Goal: Task Accomplishment & Management: Manage account settings

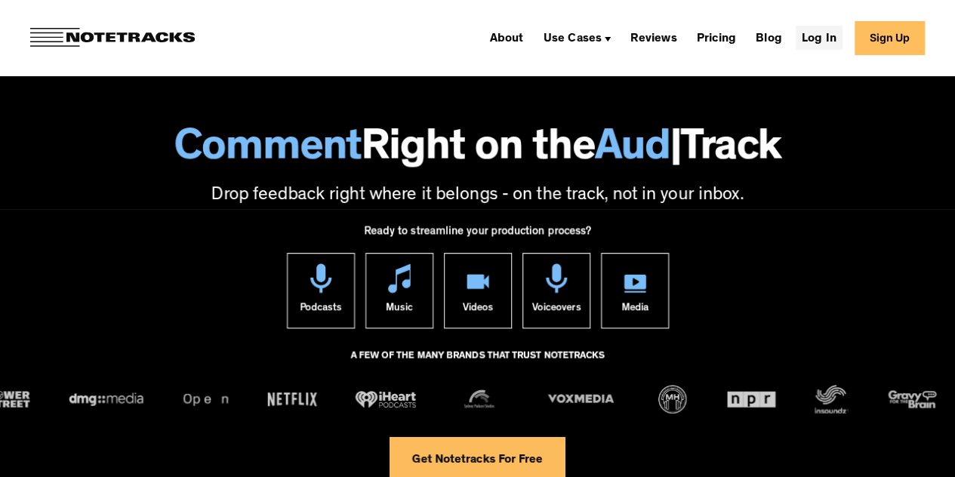
click at [821, 37] on link "Log In" at bounding box center [818, 38] width 47 height 24
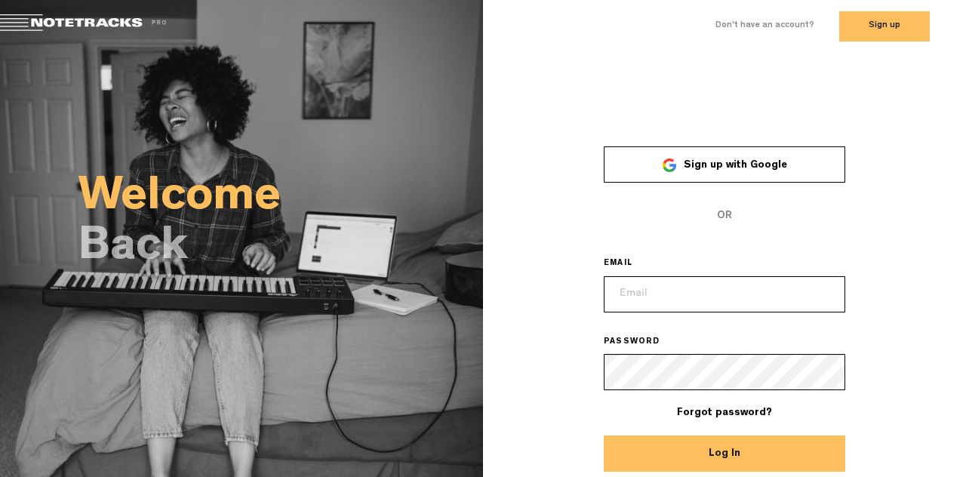
type input "dasia.lout@gmail.com"
click at [748, 454] on button "Log In" at bounding box center [724, 453] width 241 height 36
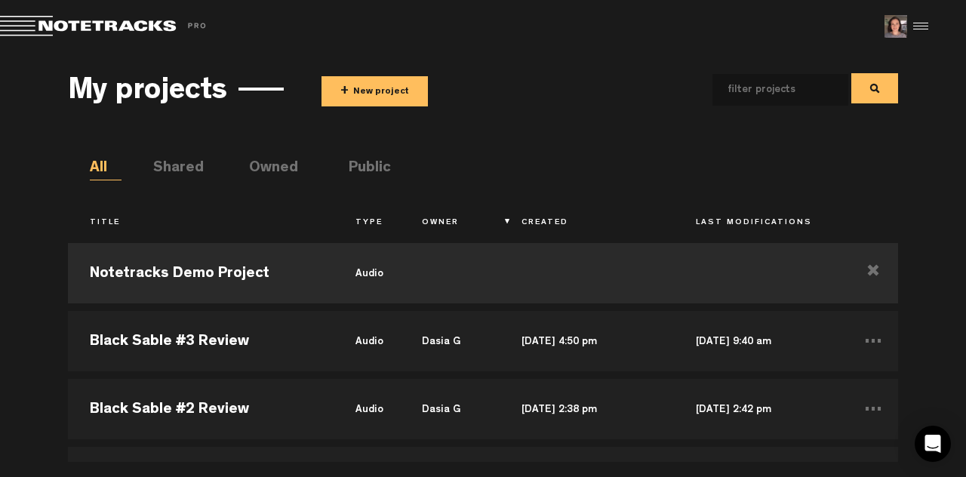
click at [926, 25] on div at bounding box center [918, 26] width 23 height 23
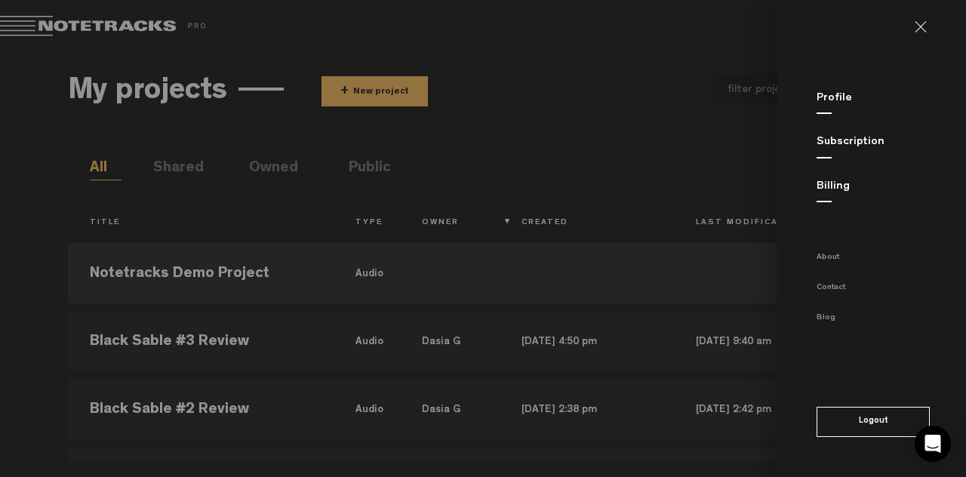
click at [858, 142] on link "Subscription" at bounding box center [850, 142] width 68 height 11
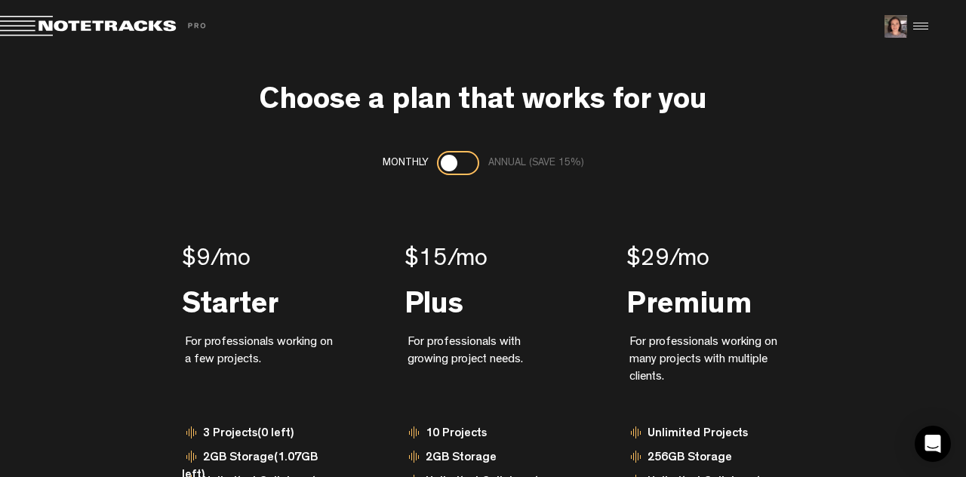
click at [42, 5] on md-toolbar "Exit Project Share project Save project" at bounding box center [483, 26] width 966 height 53
click at [928, 12] on md-toolbar "Exit Project Share project Save project" at bounding box center [483, 26] width 966 height 53
click at [915, 31] on div at bounding box center [918, 26] width 23 height 23
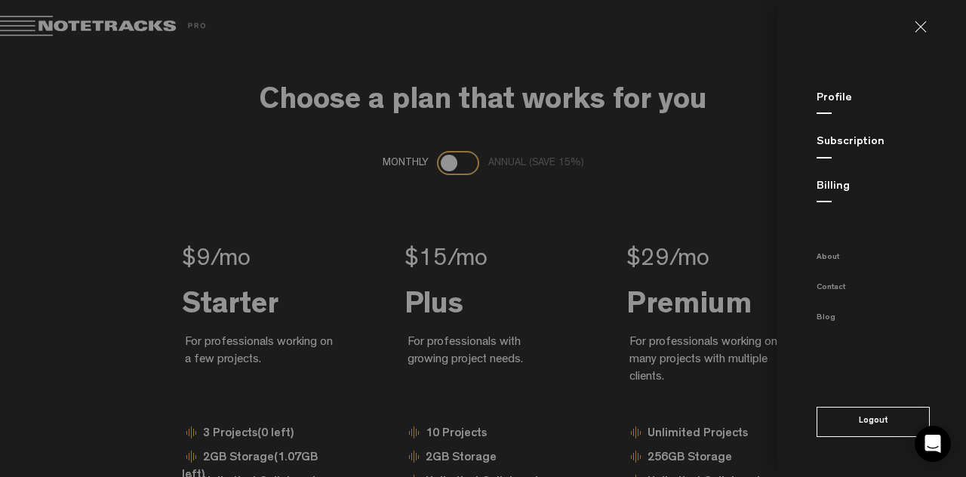
click at [818, 189] on link "Billing" at bounding box center [832, 186] width 33 height 11
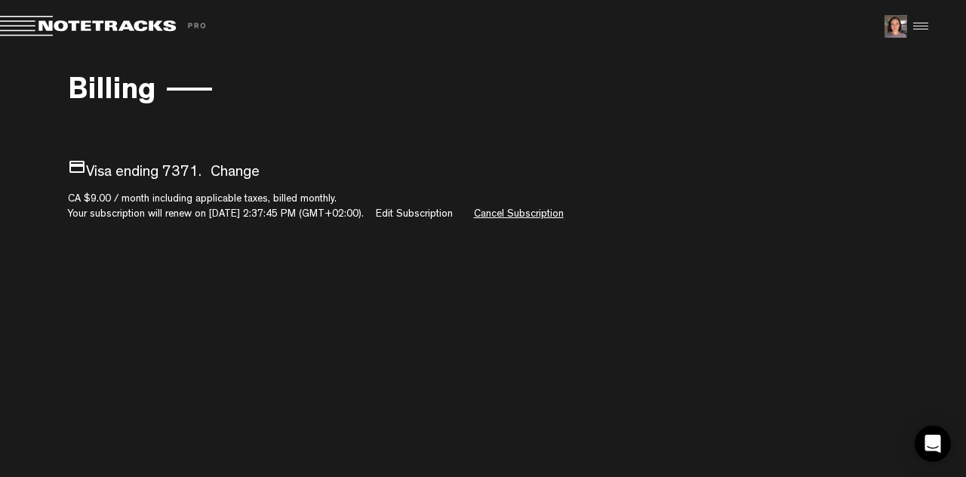
click at [536, 209] on link "Cancel Subscription" at bounding box center [519, 214] width 90 height 11
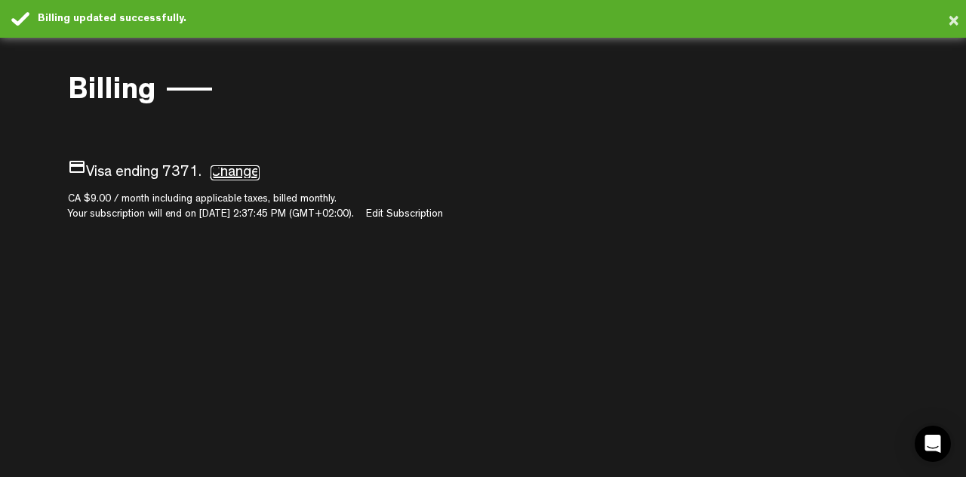
click at [233, 168] on link "Change" at bounding box center [235, 172] width 49 height 15
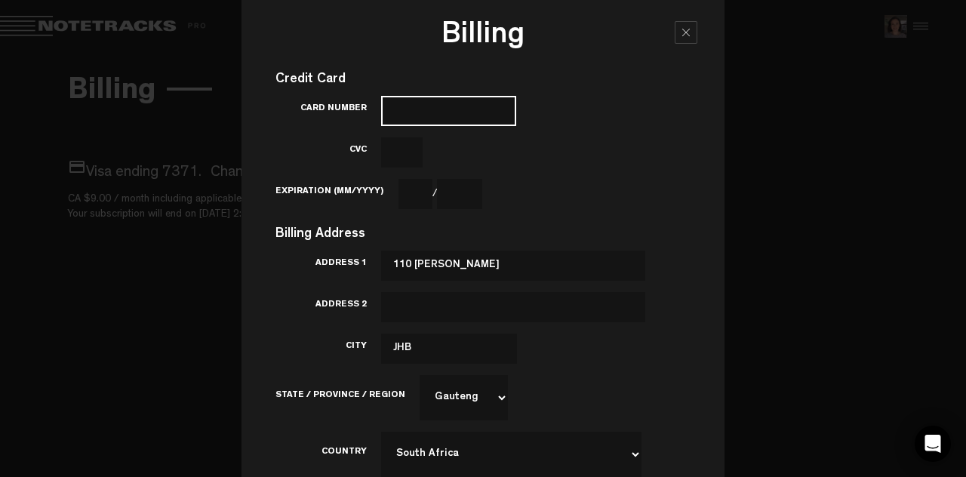
click at [421, 103] on input "Card Number" at bounding box center [448, 111] width 135 height 30
click at [285, 146] on label "CVC" at bounding box center [328, 150] width 106 height 13
click at [381, 146] on input "CVC" at bounding box center [402, 152] width 42 height 30
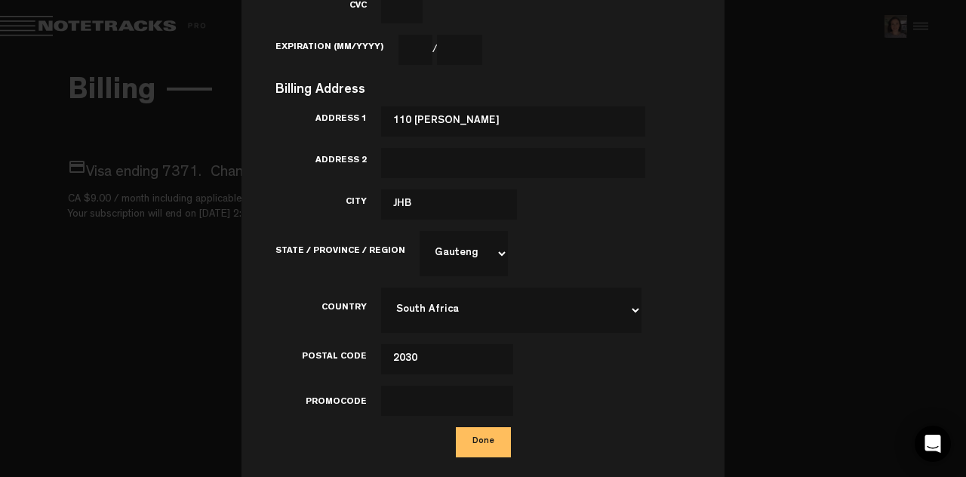
click at [838, 269] on div at bounding box center [483, 238] width 966 height 477
click at [483, 444] on button "Done" at bounding box center [483, 442] width 55 height 30
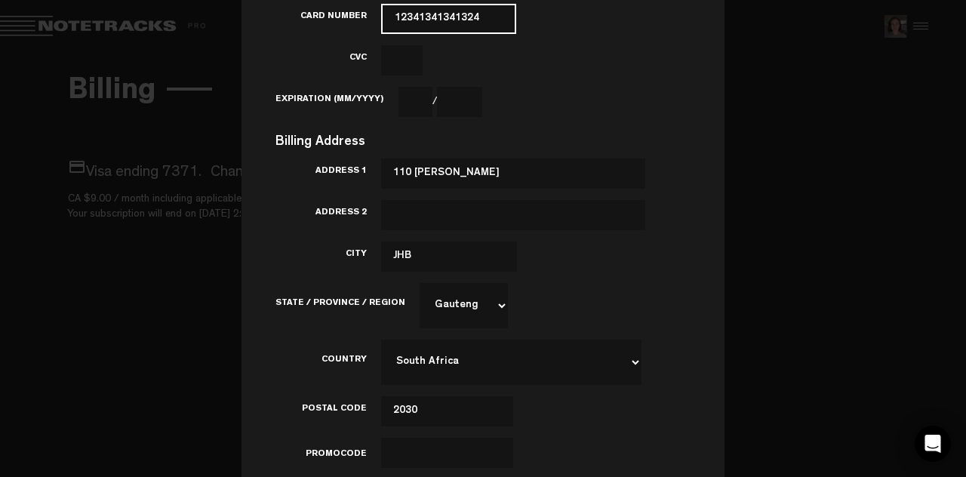
scroll to position [69, 0]
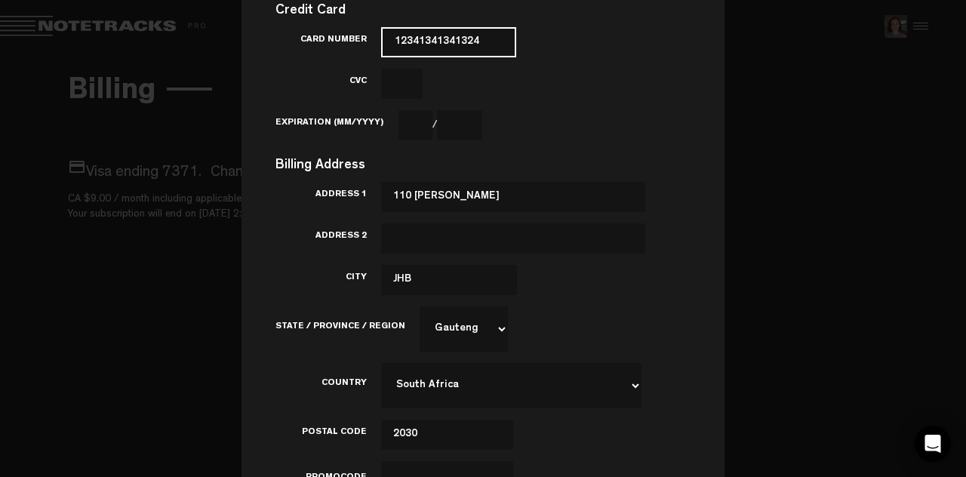
type input "12341341341324"
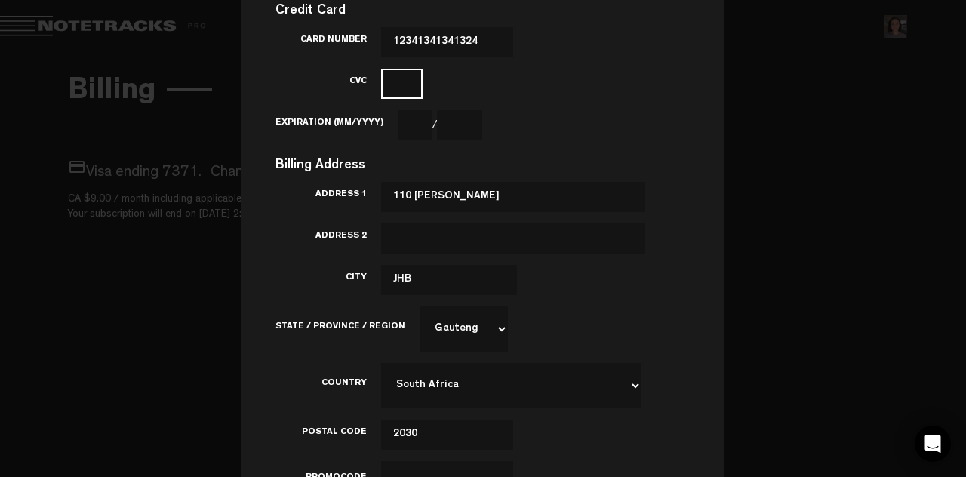
click at [404, 85] on input "CVC" at bounding box center [402, 84] width 42 height 30
type input "134"
click at [415, 115] on input "Expiration (MM/YYYY)" at bounding box center [415, 125] width 34 height 30
type input "12"
click at [451, 126] on input "text" at bounding box center [459, 125] width 45 height 30
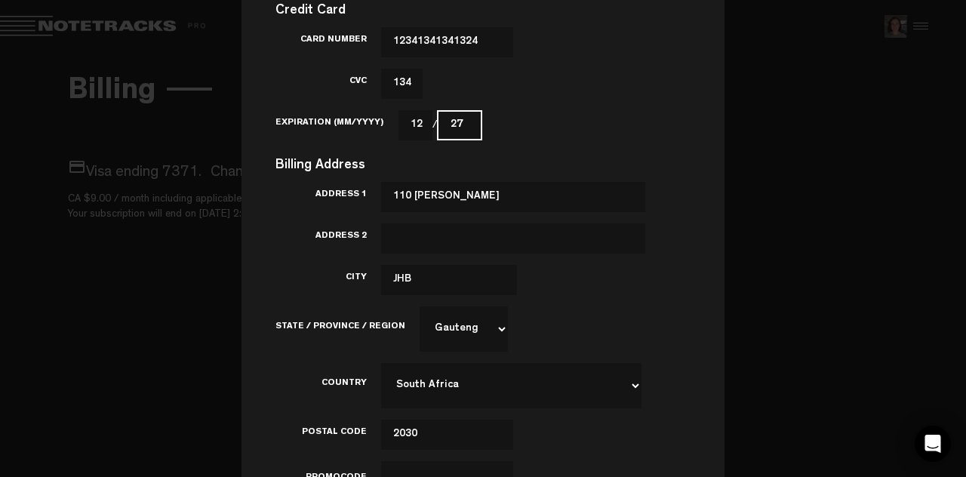
scroll to position [144, 0]
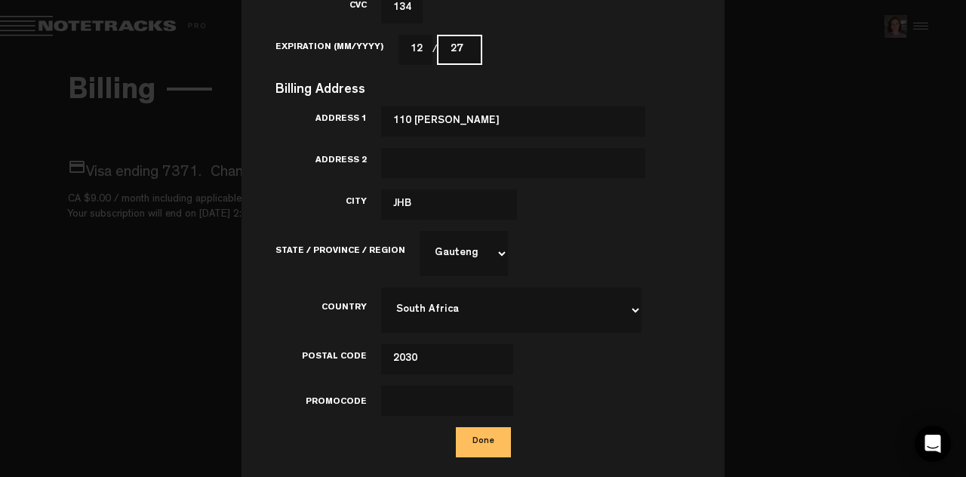
type input "27"
click at [465, 430] on button "Done" at bounding box center [483, 442] width 55 height 30
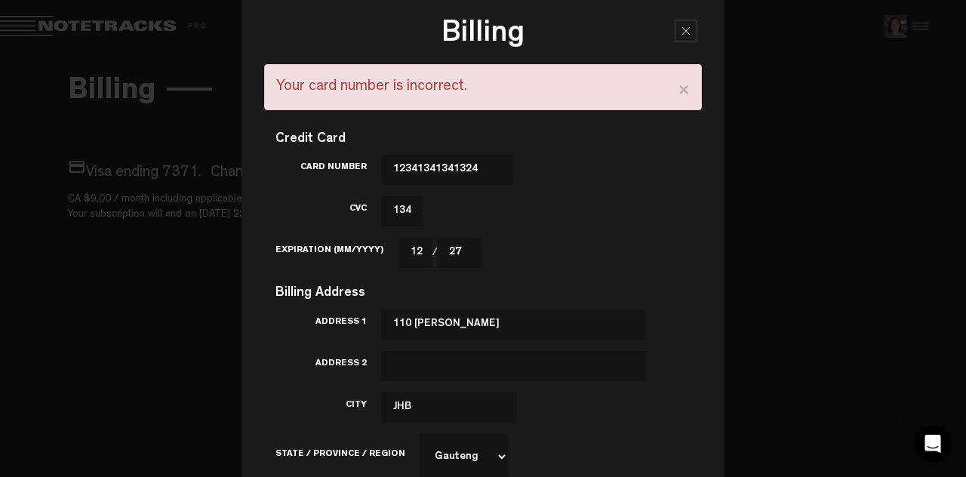
scroll to position [0, 0]
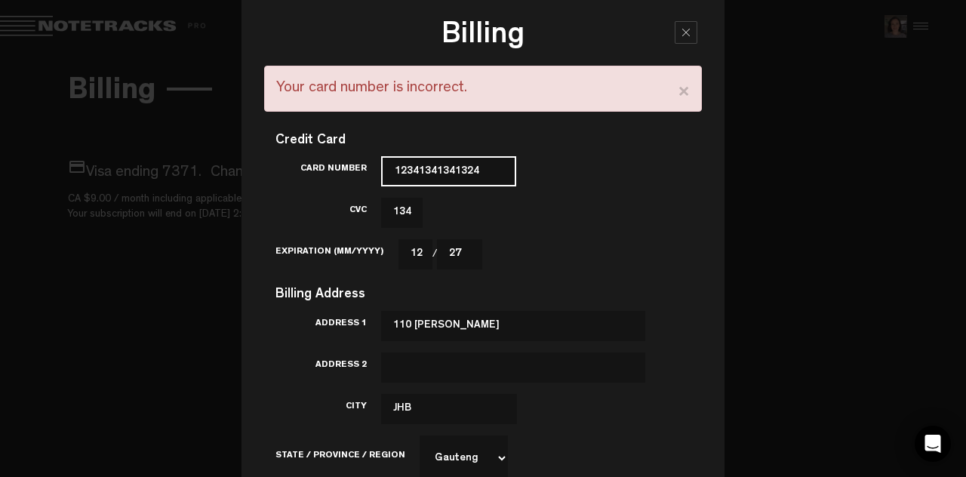
click at [434, 163] on input "12341341341324" at bounding box center [448, 171] width 135 height 30
type input "4007382777047317"
click at [601, 156] on div "Card Number 4007382777047317" at bounding box center [482, 171] width 415 height 30
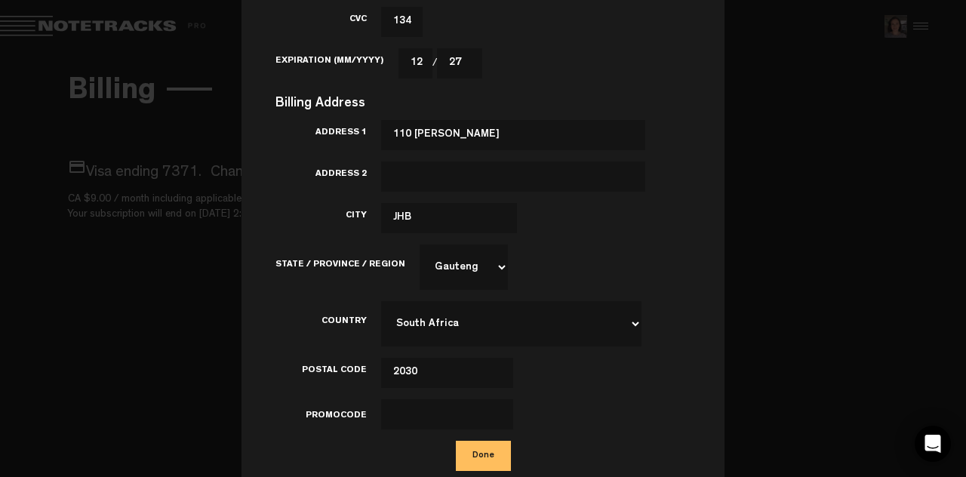
scroll to position [204, 0]
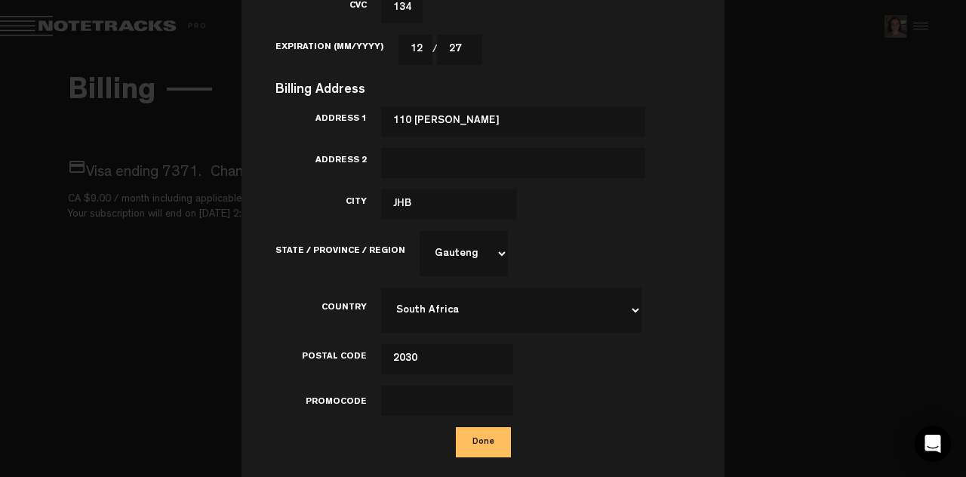
click at [476, 441] on button "Done" at bounding box center [483, 442] width 55 height 30
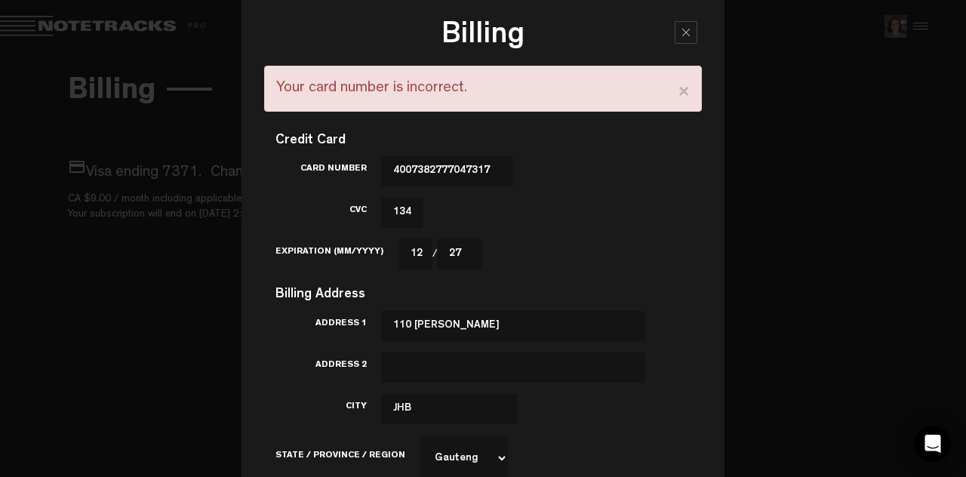
click at [675, 34] on div at bounding box center [686, 32] width 23 height 23
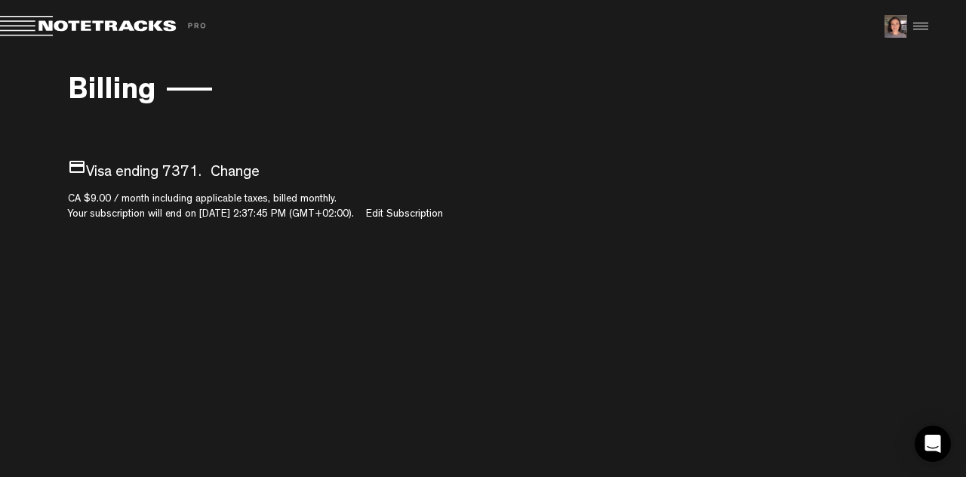
click at [130, 165] on p "payment Visa ending 7371. Change" at bounding box center [483, 171] width 831 height 26
click at [400, 209] on link "Edit Subscription" at bounding box center [404, 214] width 77 height 11
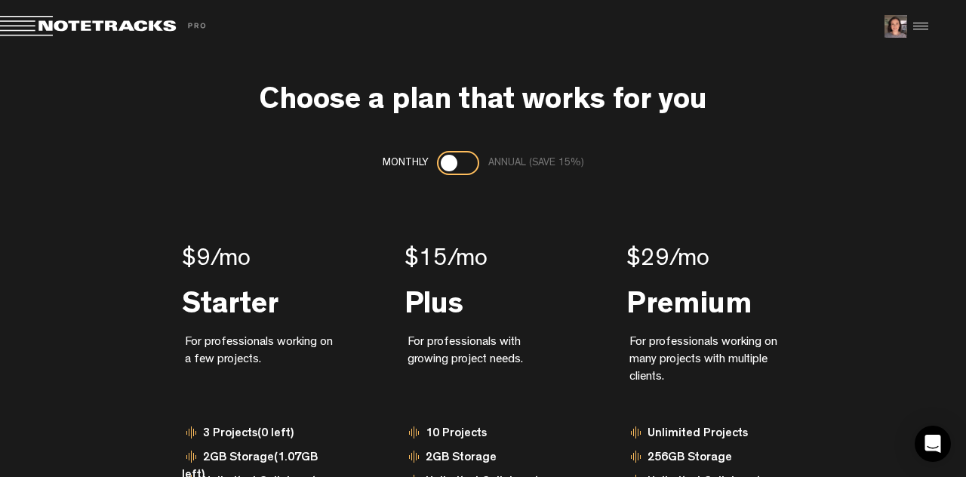
click at [66, 20] on span at bounding box center [105, 26] width 211 height 21
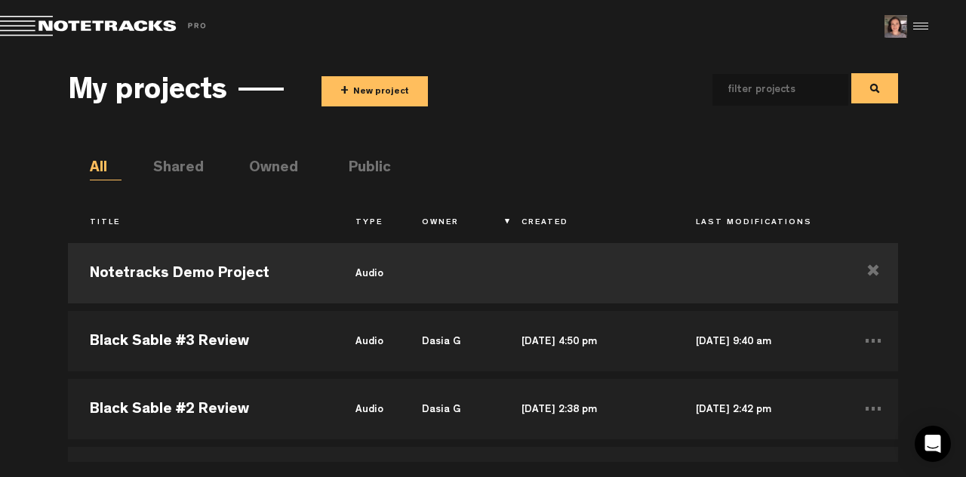
click at [921, 30] on div at bounding box center [918, 26] width 23 height 23
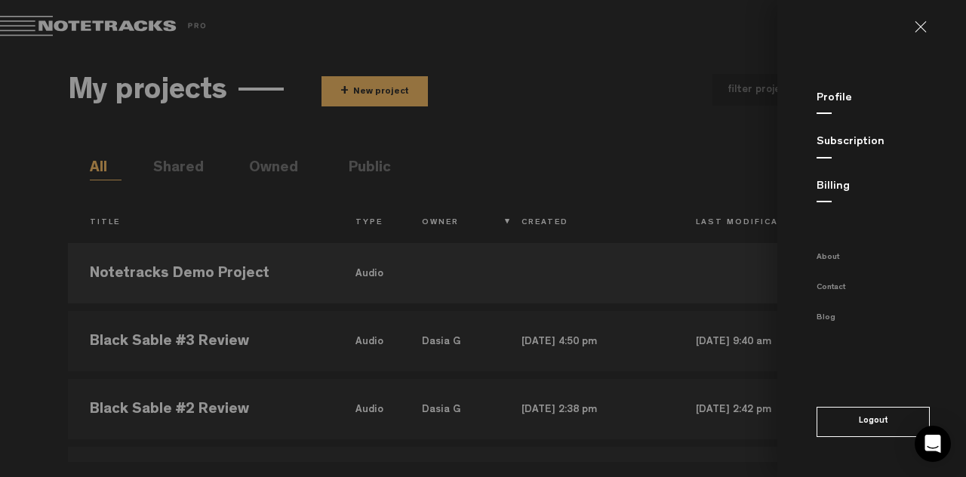
click at [825, 188] on link "Billing" at bounding box center [832, 186] width 33 height 11
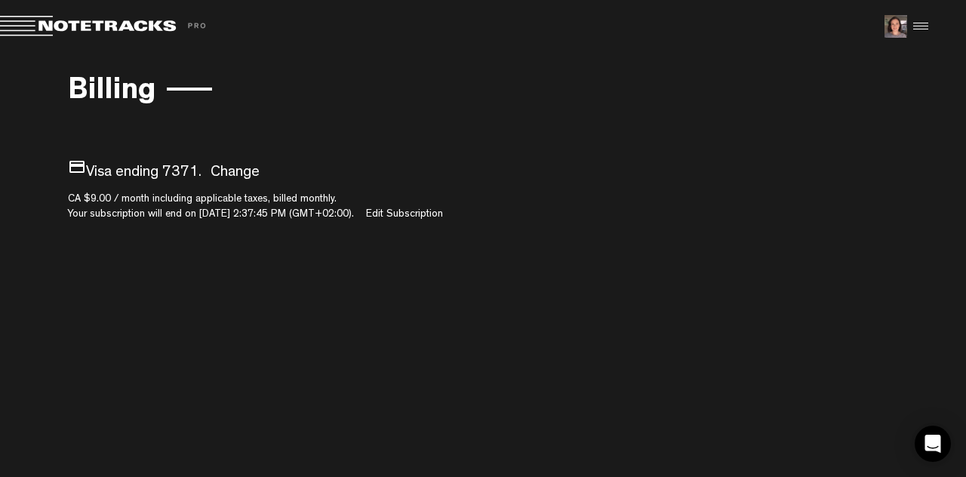
click at [912, 32] on div at bounding box center [918, 26] width 23 height 23
